Goal: Task Accomplishment & Management: Use online tool/utility

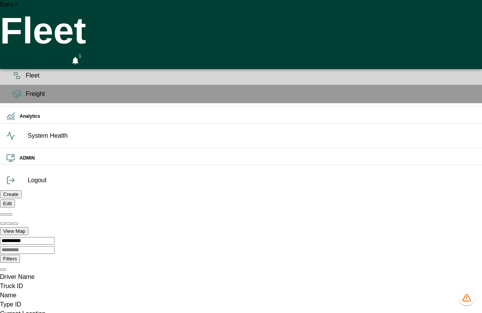
scroll to position [0, 8]
click at [465, 298] on icon "1048 data issues" at bounding box center [466, 297] width 9 height 9
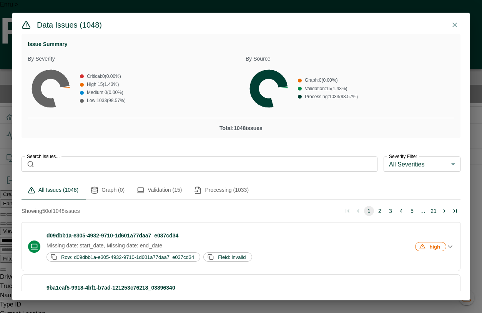
click at [108, 187] on button "Graph (0)" at bounding box center [107, 190] width 46 height 18
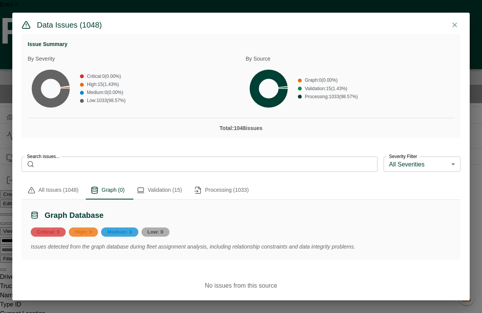
click at [144, 191] on icon "issues tabs" at bounding box center [141, 191] width 8 height 8
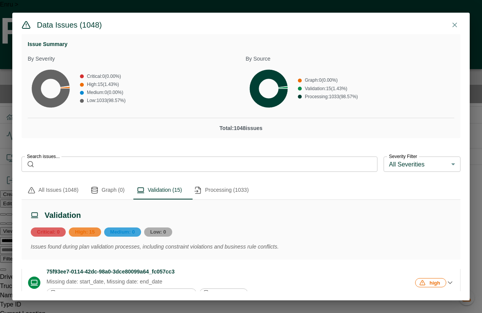
scroll to position [114, 0]
click at [210, 283] on p "Missing date: start_date, Missing date: end_date" at bounding box center [229, 283] width 367 height 8
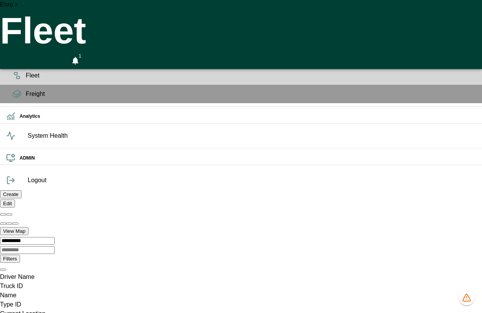
scroll to position [0, 10]
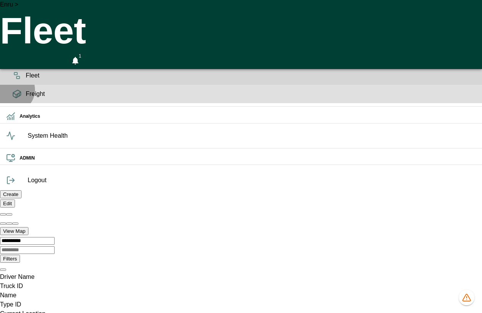
click at [13, 98] on icon at bounding box center [17, 94] width 8 height 8
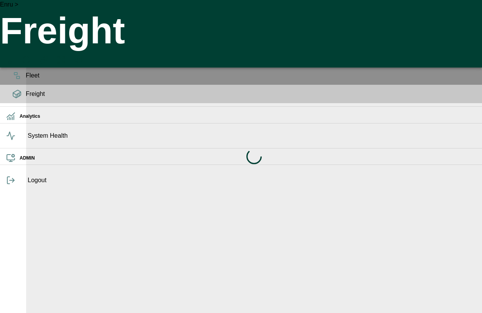
click at [15, 42] on icon at bounding box center [10, 37] width 9 height 9
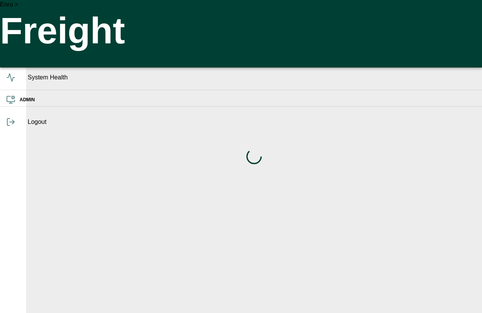
click at [15, 42] on icon at bounding box center [10, 37] width 9 height 9
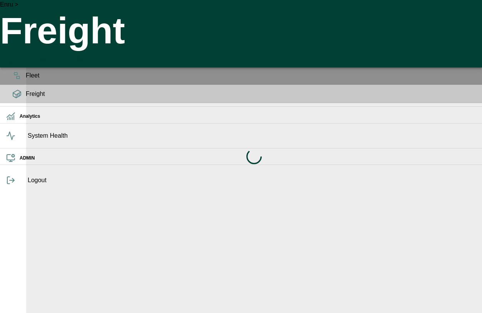
click at [26, 62] on span "Planning" at bounding box center [251, 57] width 450 height 9
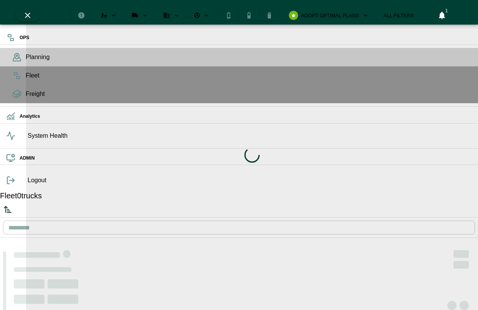
click at [10, 140] on icon at bounding box center [11, 136] width 8 height 8
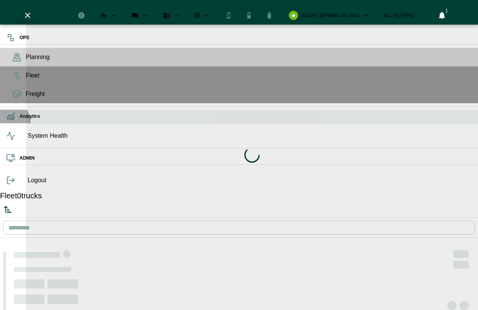
click at [8, 123] on div "Analytics" at bounding box center [239, 116] width 478 height 13
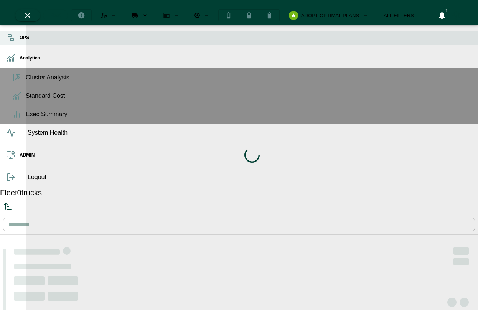
click at [13, 45] on div "OPS" at bounding box center [239, 37] width 478 height 13
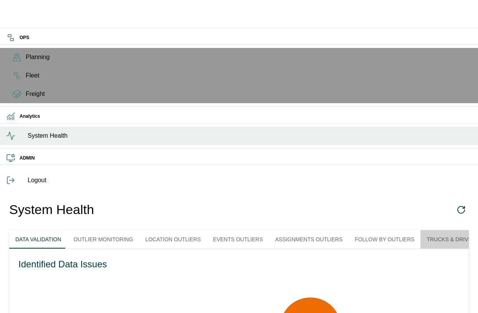
click at [453, 230] on button "Trucks & Drivers Outliers" at bounding box center [467, 239] width 93 height 18
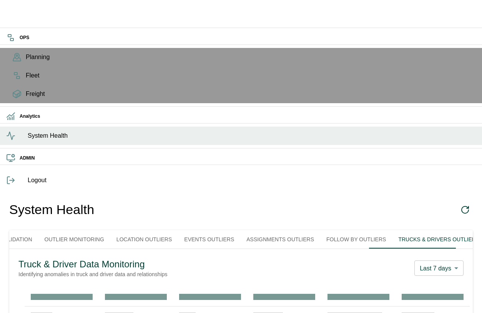
scroll to position [0, 38]
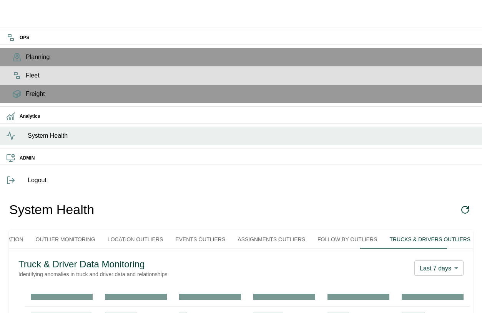
click at [15, 80] on icon at bounding box center [16, 75] width 9 height 9
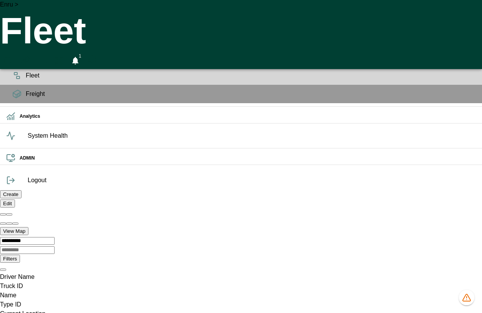
scroll to position [0, 10]
click at [48, 56] on icon "HomeTime Editor" at bounding box center [42, 62] width 12 height 12
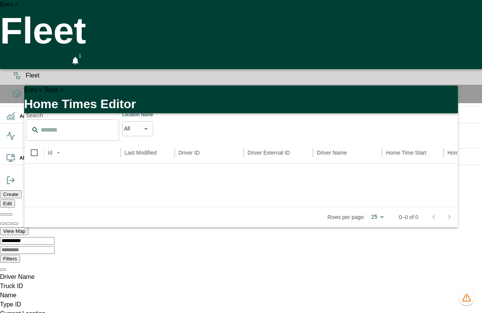
click at [435, 89] on button "Assign New" at bounding box center [435, 95] width 40 height 12
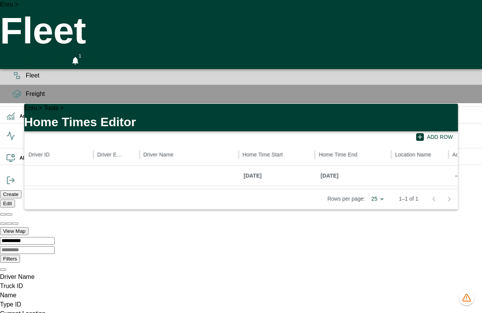
click at [432, 107] on button "Accept & Save" at bounding box center [430, 113] width 47 height 12
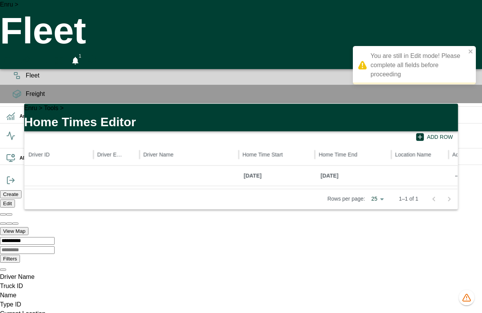
click at [157, 166] on div at bounding box center [190, 176] width 100 height 20
click at [143, 107] on button "Preload Default Template" at bounding box center [148, 113] width 82 height 12
click at [470, 52] on icon "close" at bounding box center [470, 52] width 4 height 4
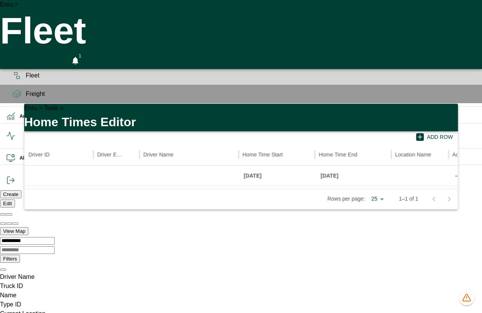
click at [145, 107] on button "Preload Default Template" at bounding box center [148, 113] width 82 height 12
click at [34, 108] on icon "button" at bounding box center [33, 112] width 9 height 9
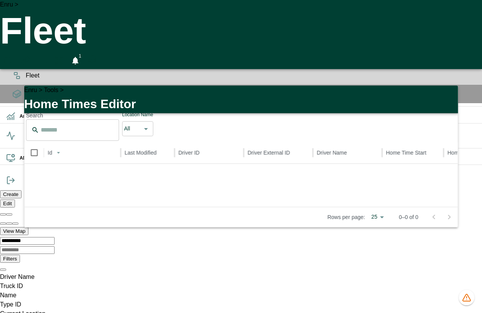
click at [323, 89] on button "Assign" at bounding box center [326, 95] width 26 height 12
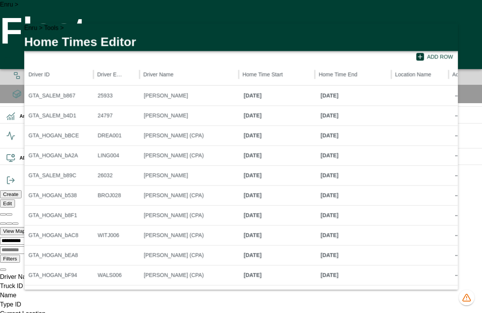
scroll to position [0, 0]
click at [438, 39] on button "Accept & Save" at bounding box center [430, 33] width 47 height 12
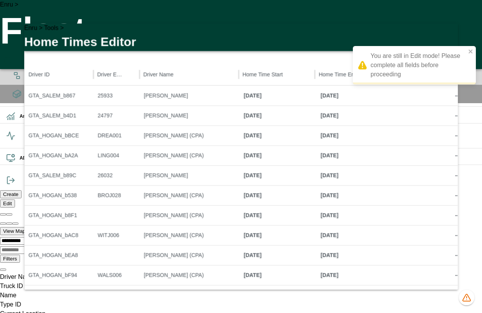
click at [300, 146] on b "[DATE]" at bounding box center [277, 136] width 69 height 20
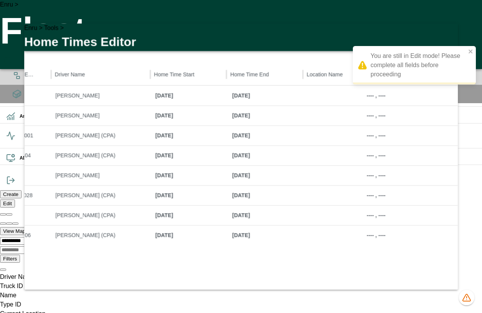
scroll to position [0, 93]
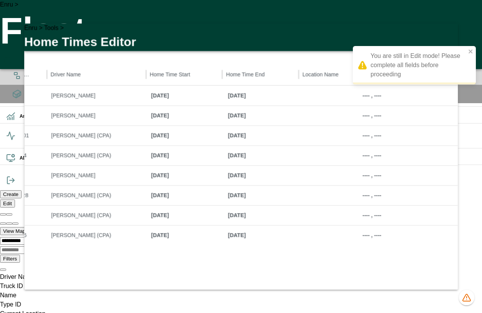
click at [346, 106] on div at bounding box center [330, 96] width 58 height 20
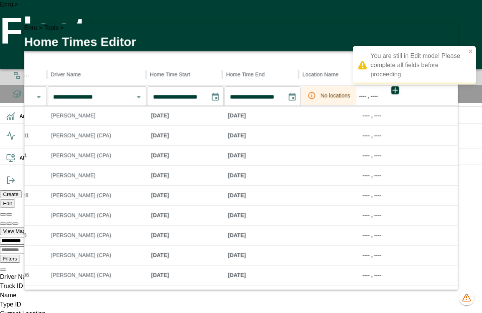
click at [467, 52] on div "You are still in Edit mode! Please complete all fields before proceeding" at bounding box center [413, 65] width 123 height 38
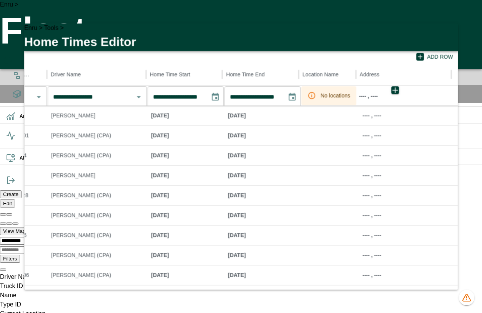
click at [449, 38] on icon "button" at bounding box center [446, 34] width 9 height 9
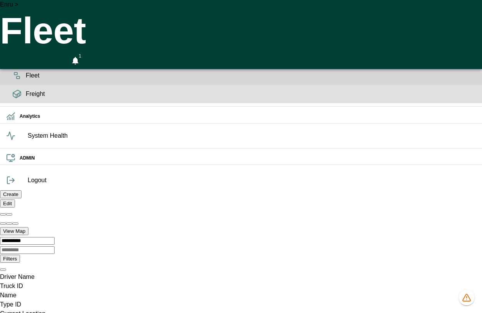
click at [26, 99] on span "Freight" at bounding box center [251, 93] width 450 height 9
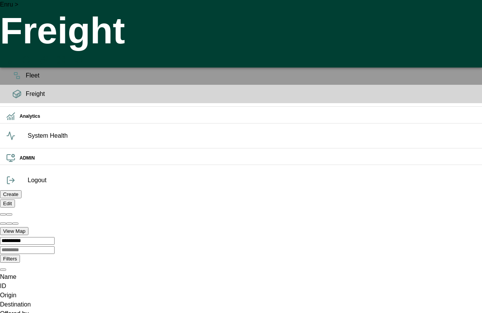
scroll to position [0, 2423]
